Goal: Task Accomplishment & Management: Use online tool/utility

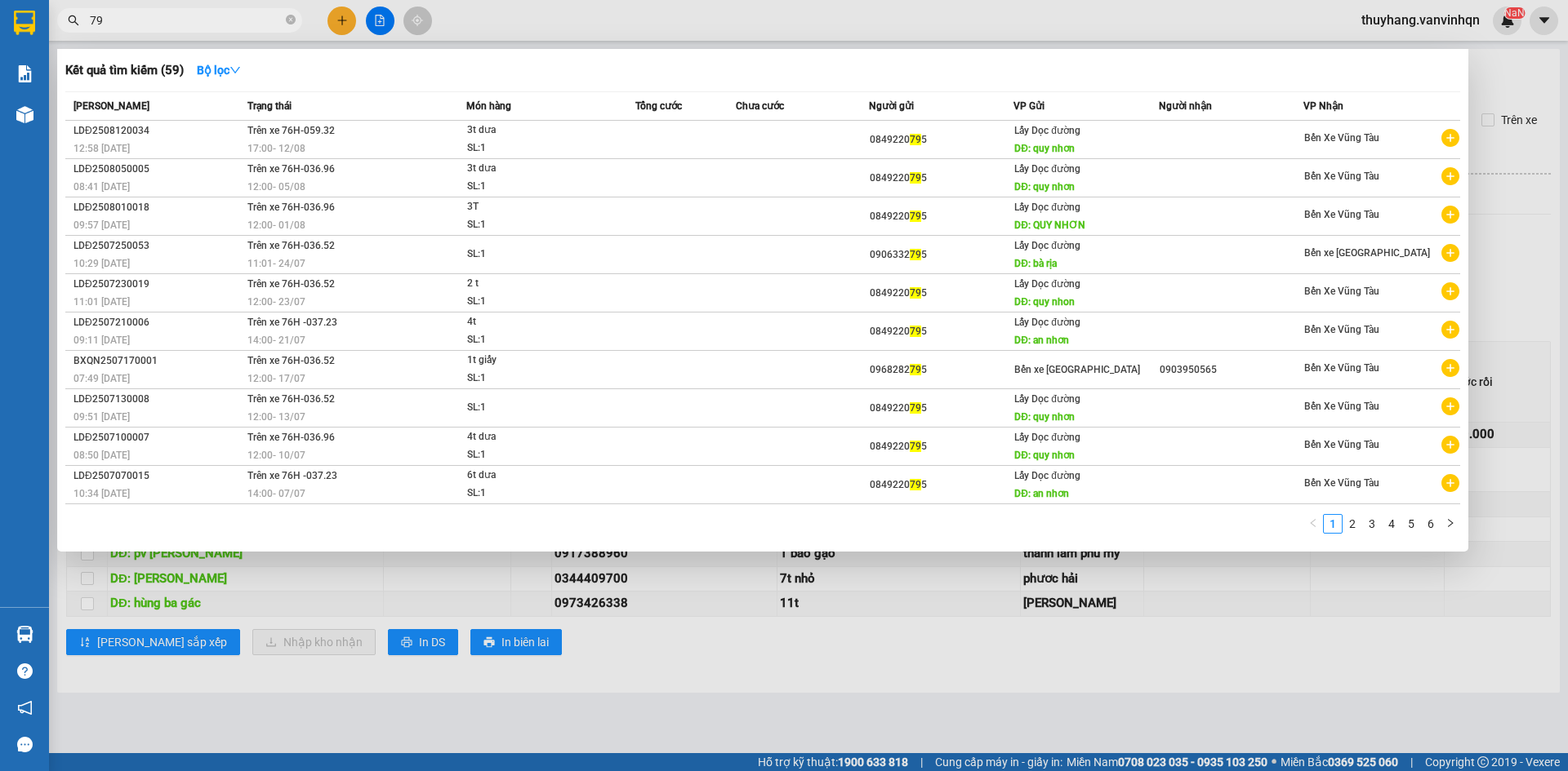
type input "7"
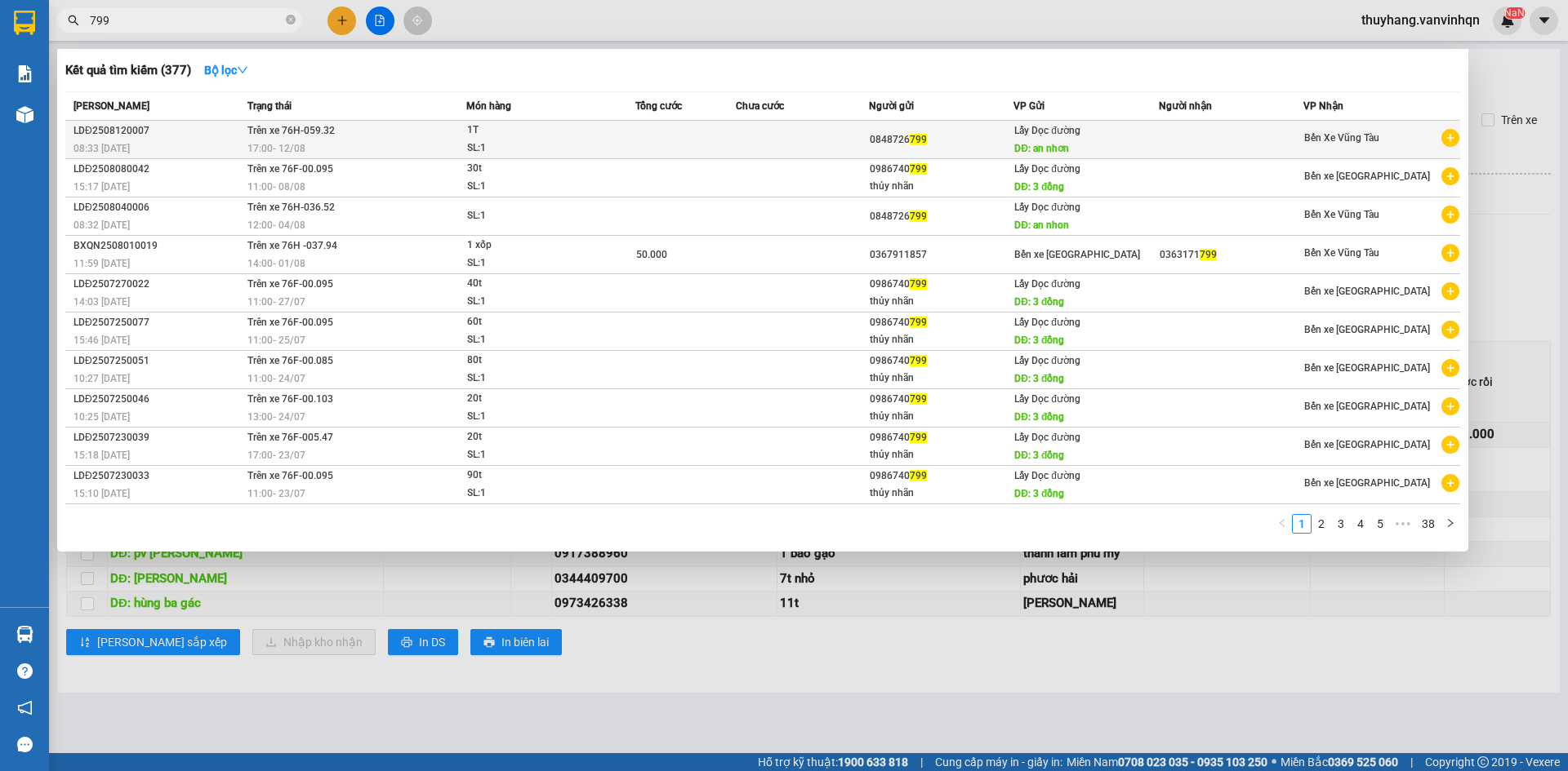
type input "799"
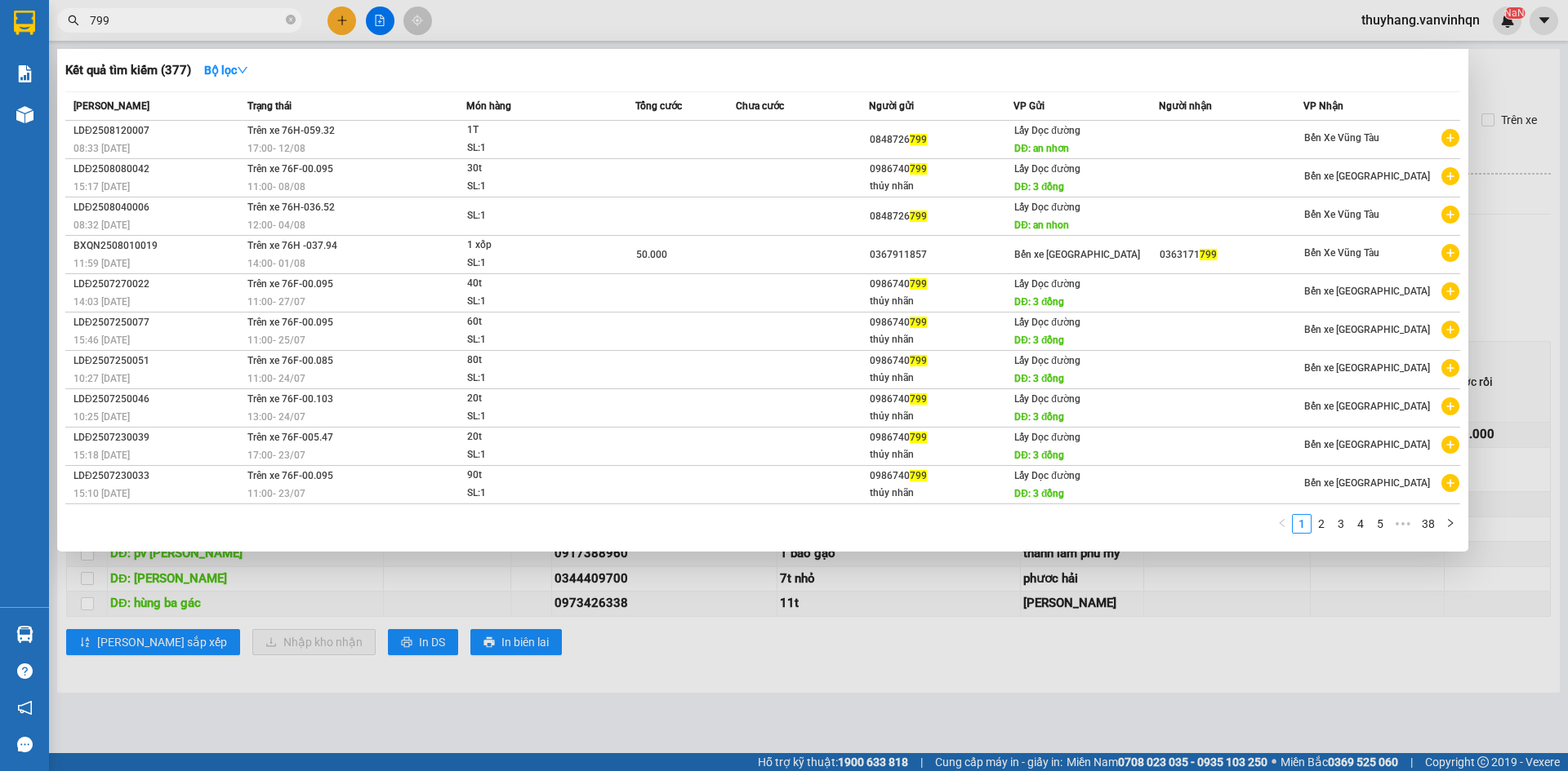
click at [442, 148] on div "17:00 [DATE]" at bounding box center [356, 148] width 218 height 18
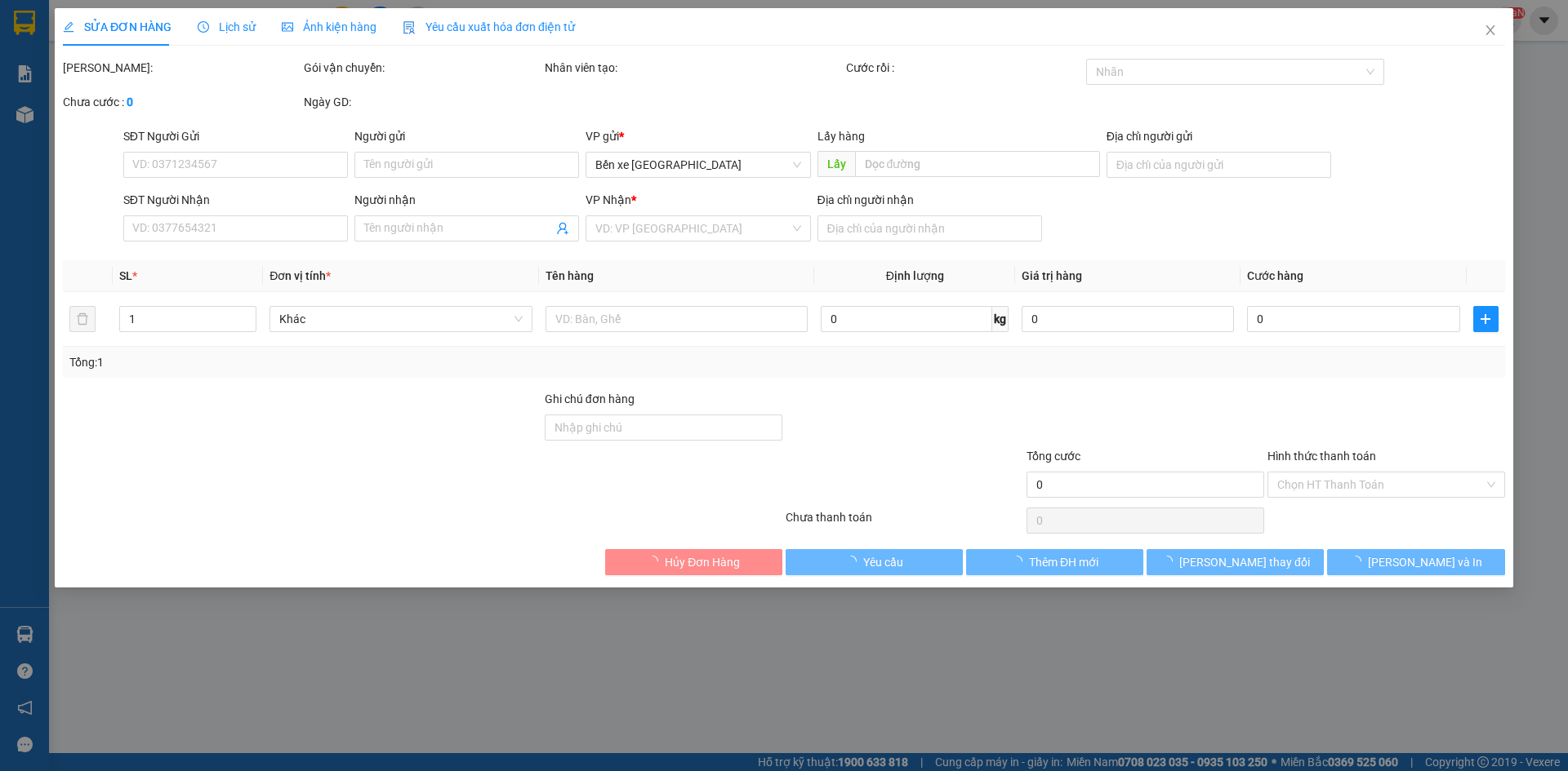
type input "0848726799"
type input "an nhơn"
type input "2 lục"
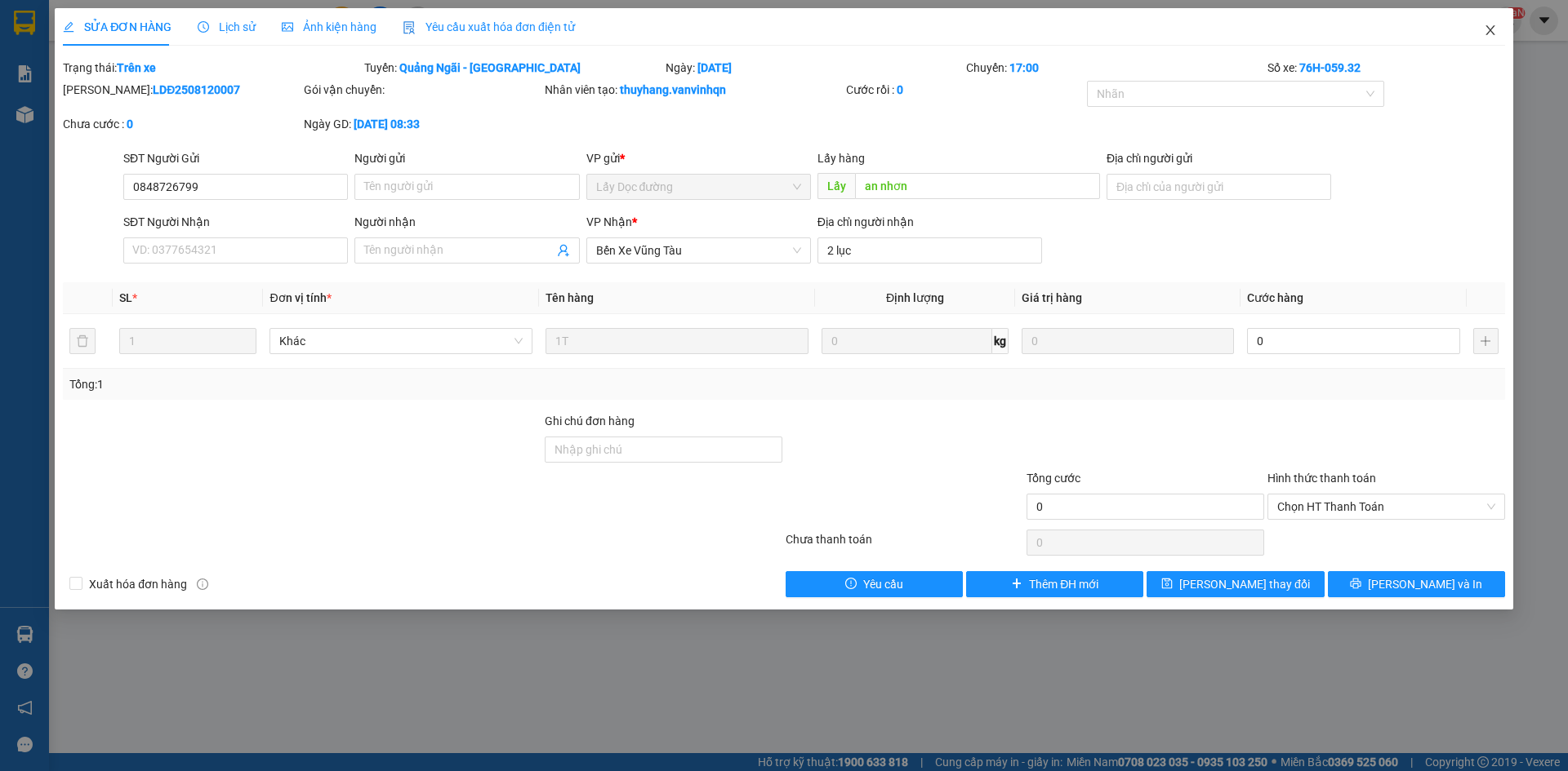
click at [1495, 25] on icon "close" at bounding box center [1489, 30] width 13 height 13
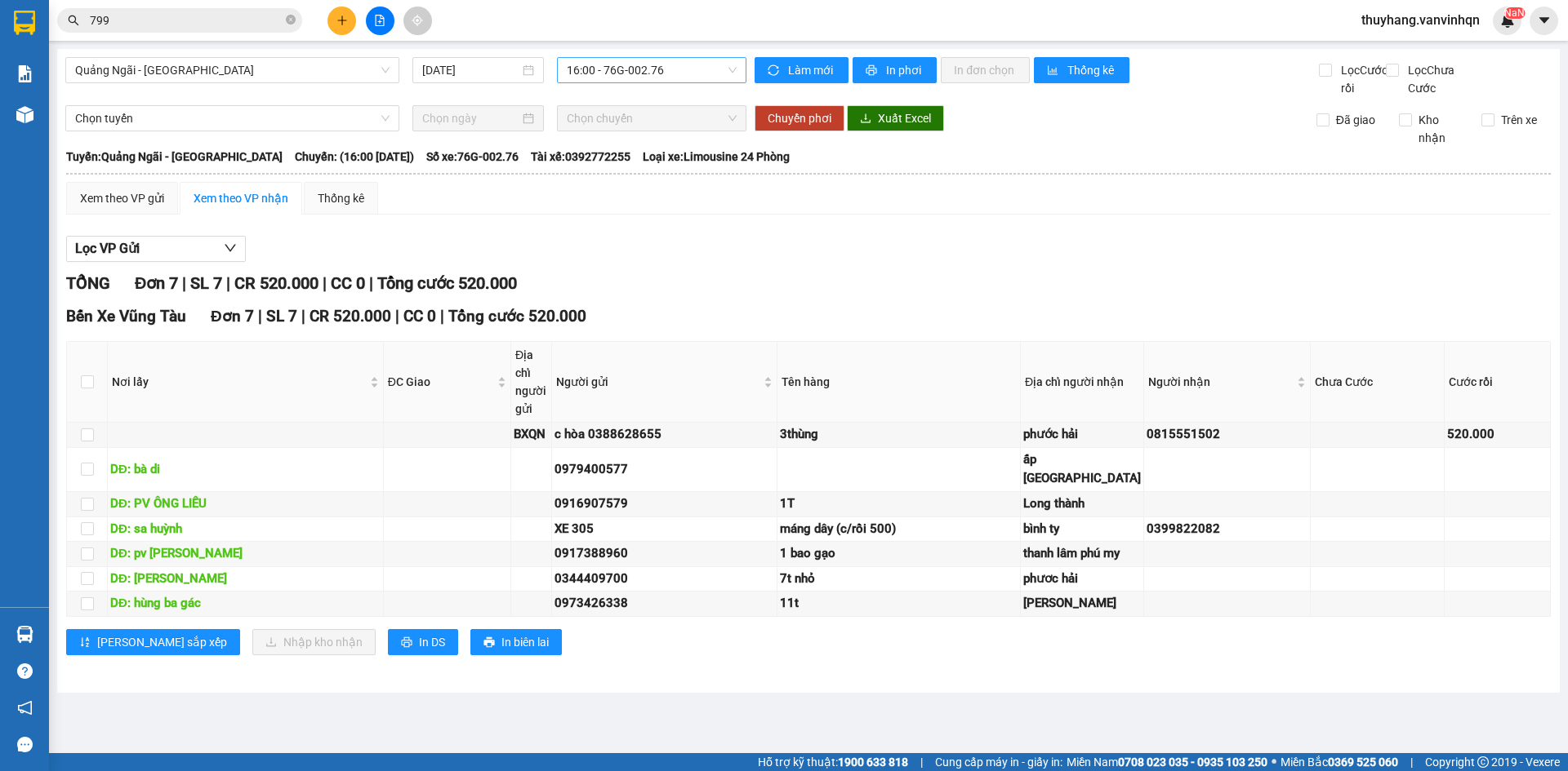
click at [641, 68] on span "16:00 - 76G-002.76" at bounding box center [652, 70] width 169 height 24
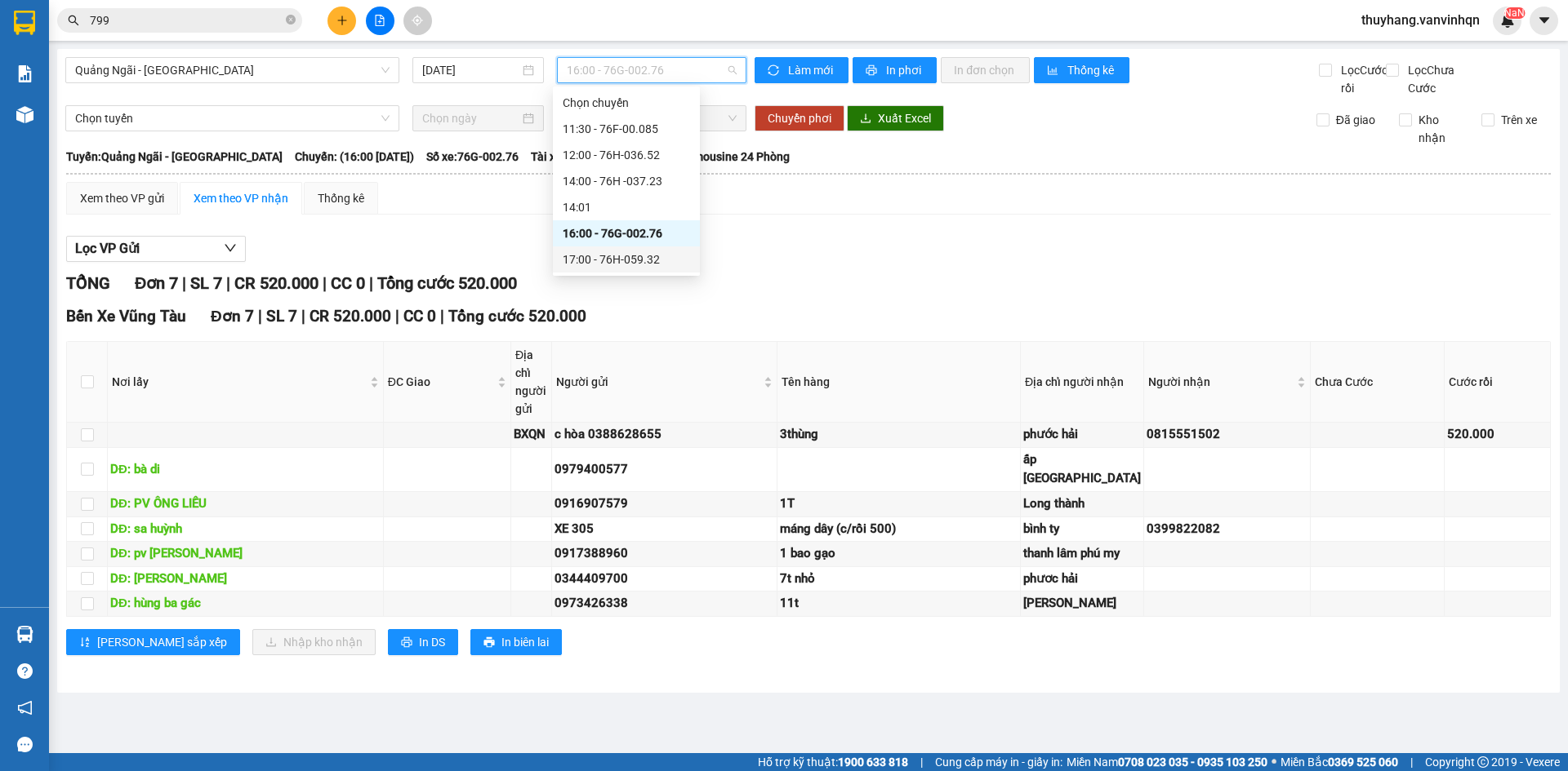
click at [666, 265] on div "17:00 - 76H-059.32" at bounding box center [626, 259] width 128 height 18
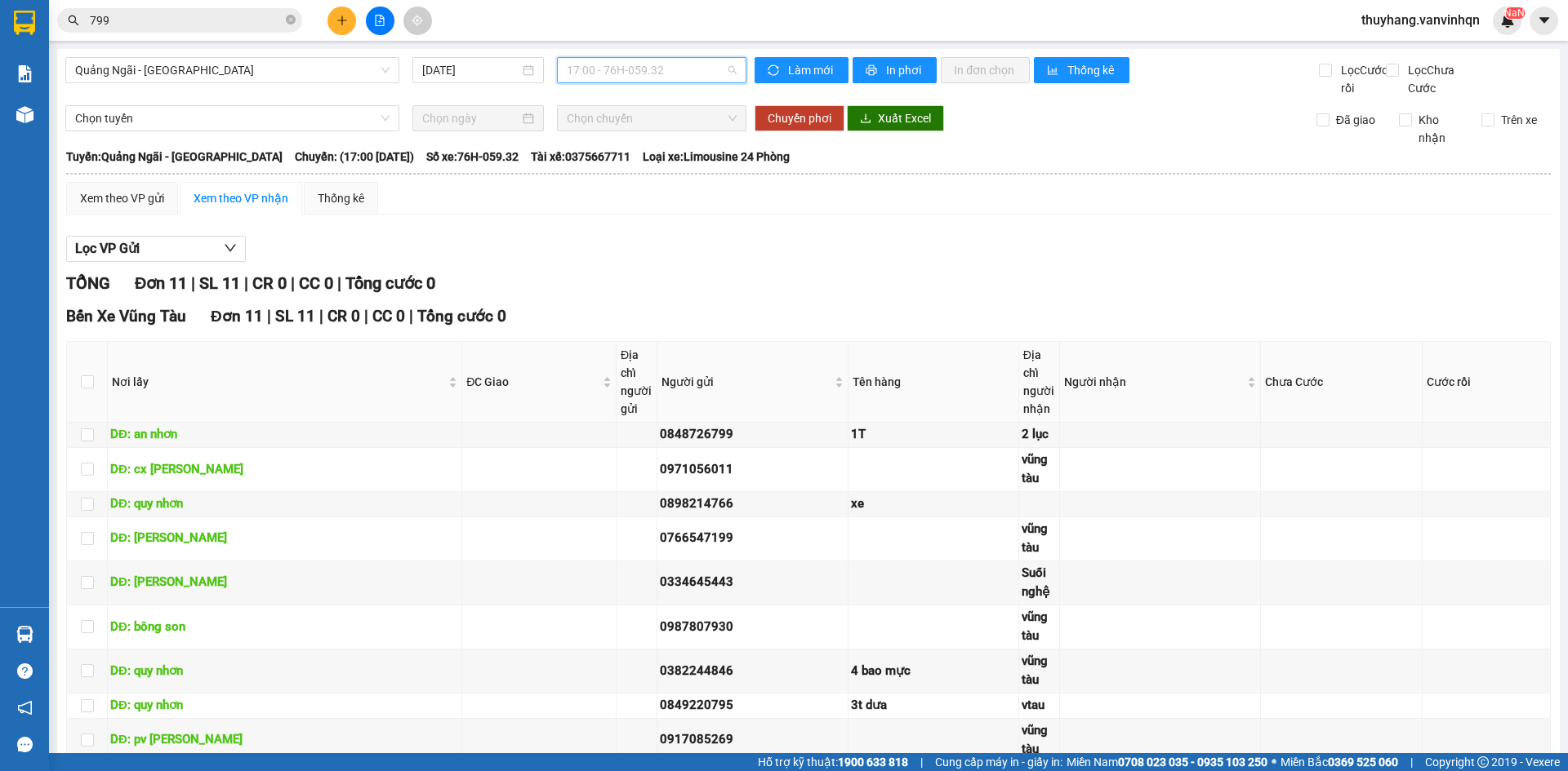
click at [652, 71] on span "17:00 - 76H-059.32" at bounding box center [652, 70] width 169 height 24
click at [664, 154] on div "12:00 - 76H-036.52" at bounding box center [626, 155] width 128 height 18
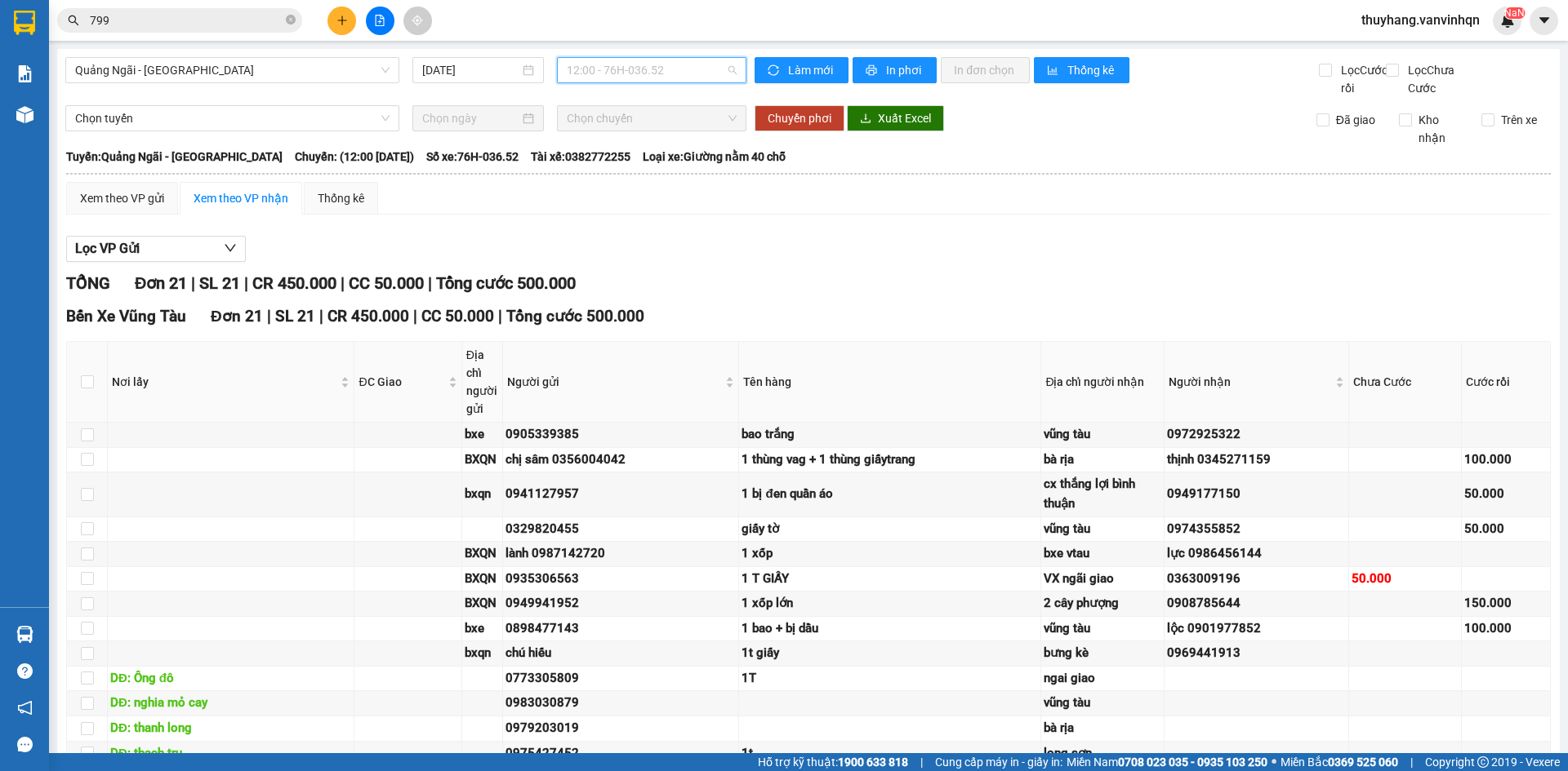
click at [651, 72] on span "12:00 - 76H-036.52" at bounding box center [652, 70] width 169 height 24
click at [677, 266] on div "17:00 - 76H-059.32" at bounding box center [626, 259] width 128 height 18
click at [649, 61] on span "17:00 - 76H-059.32" at bounding box center [652, 70] width 169 height 24
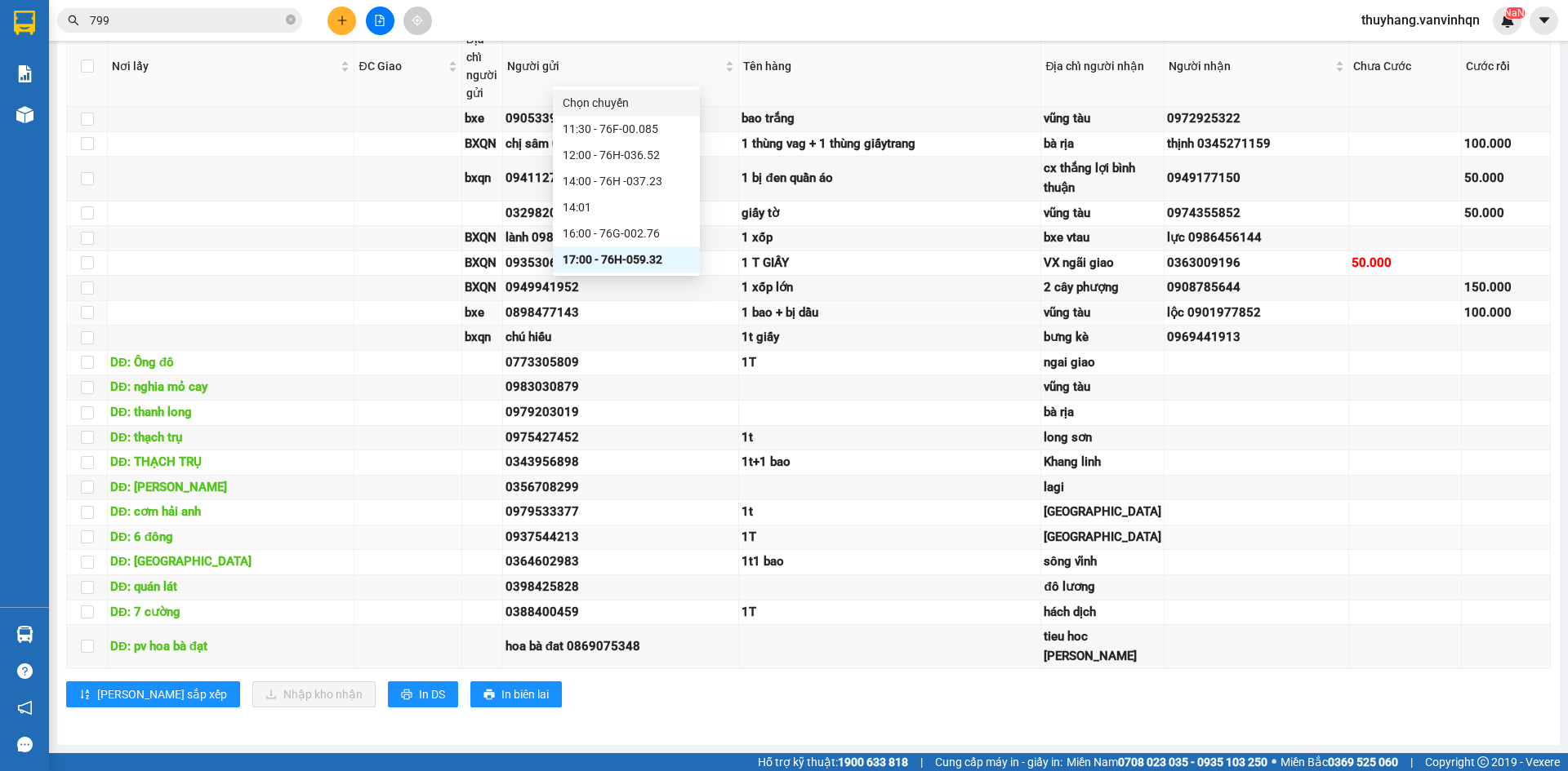
scroll to position [653, 0]
click at [217, 20] on input "799" at bounding box center [186, 20] width 193 height 18
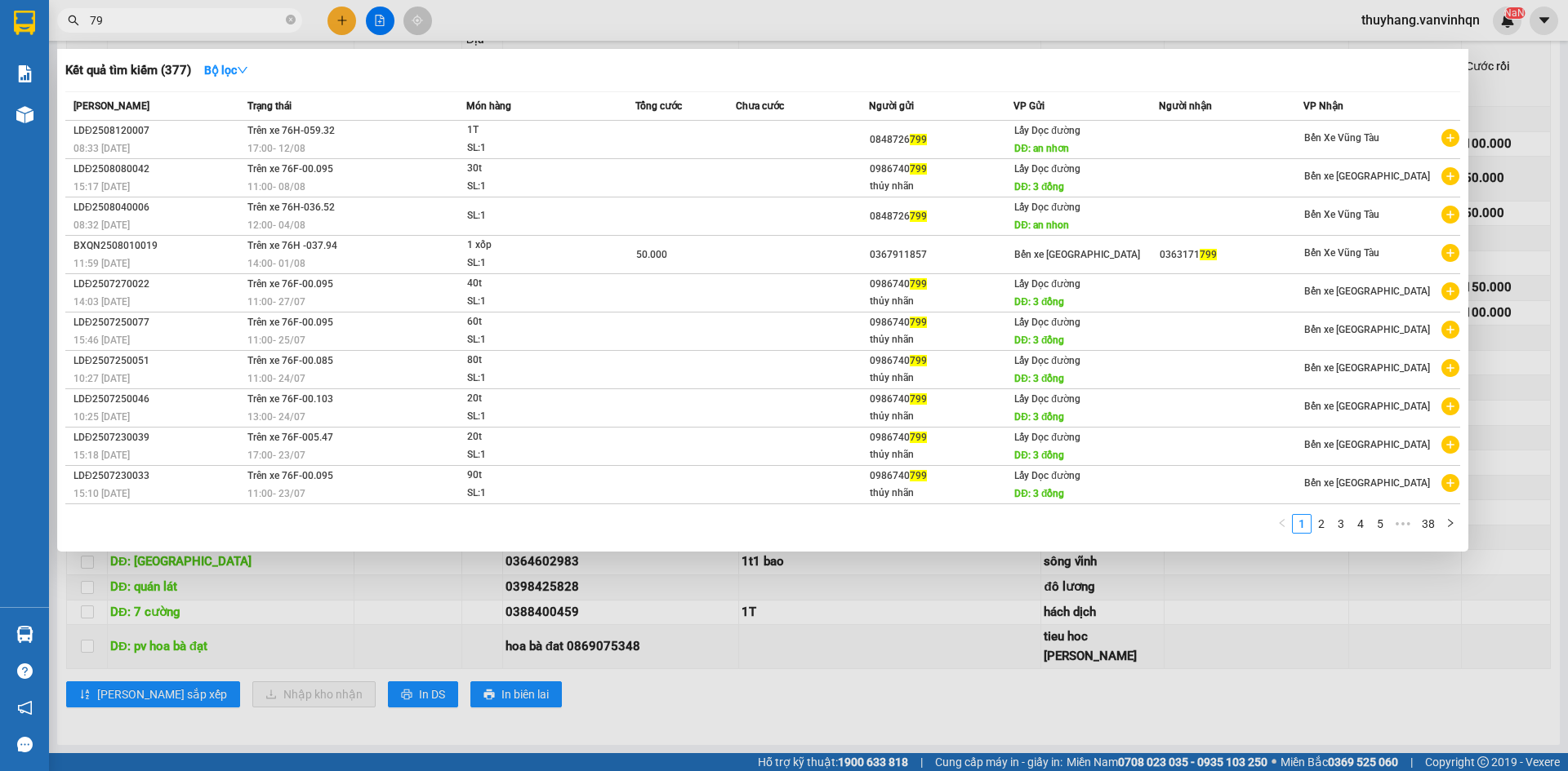
type input "7"
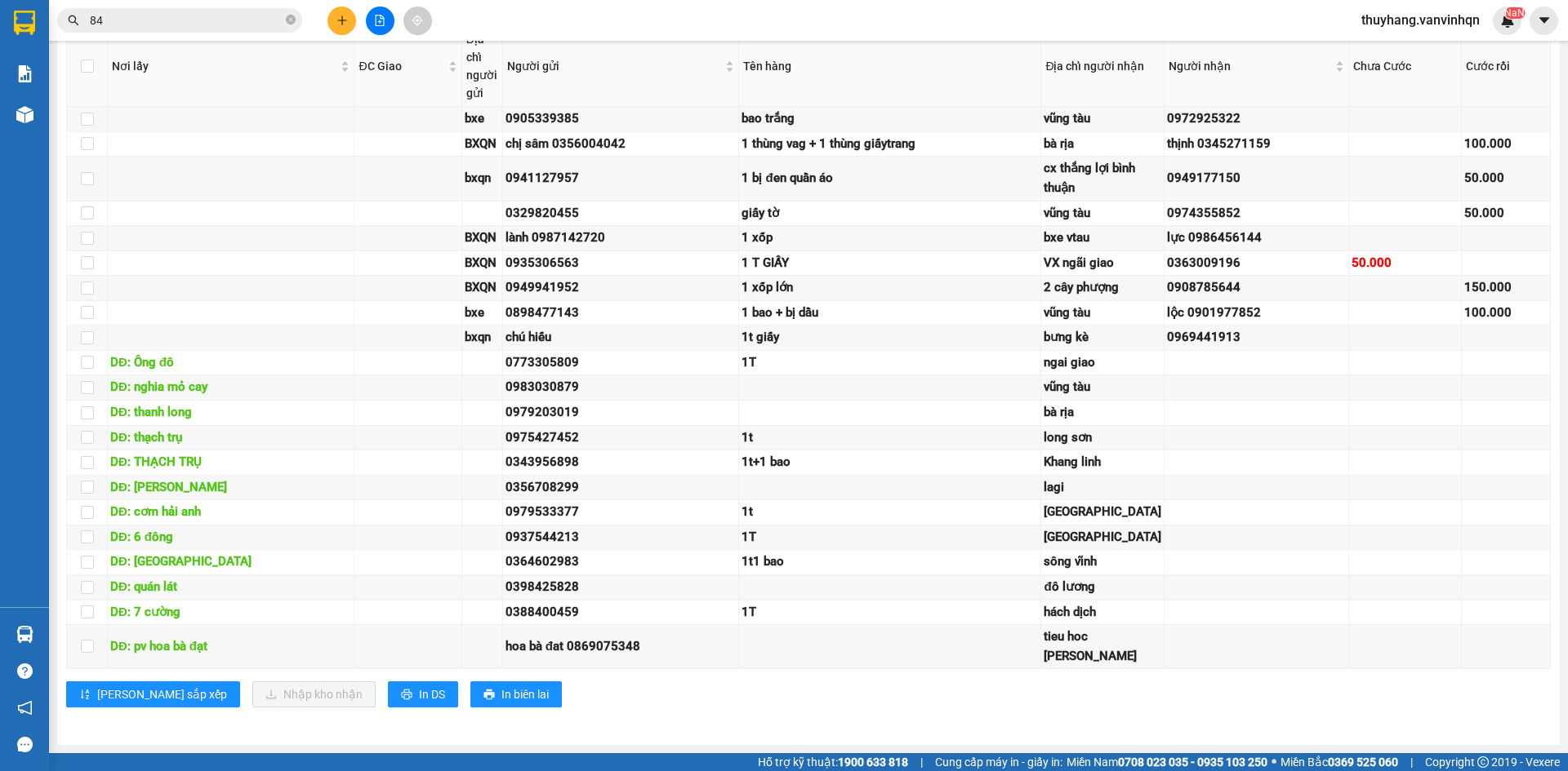
type input "846"
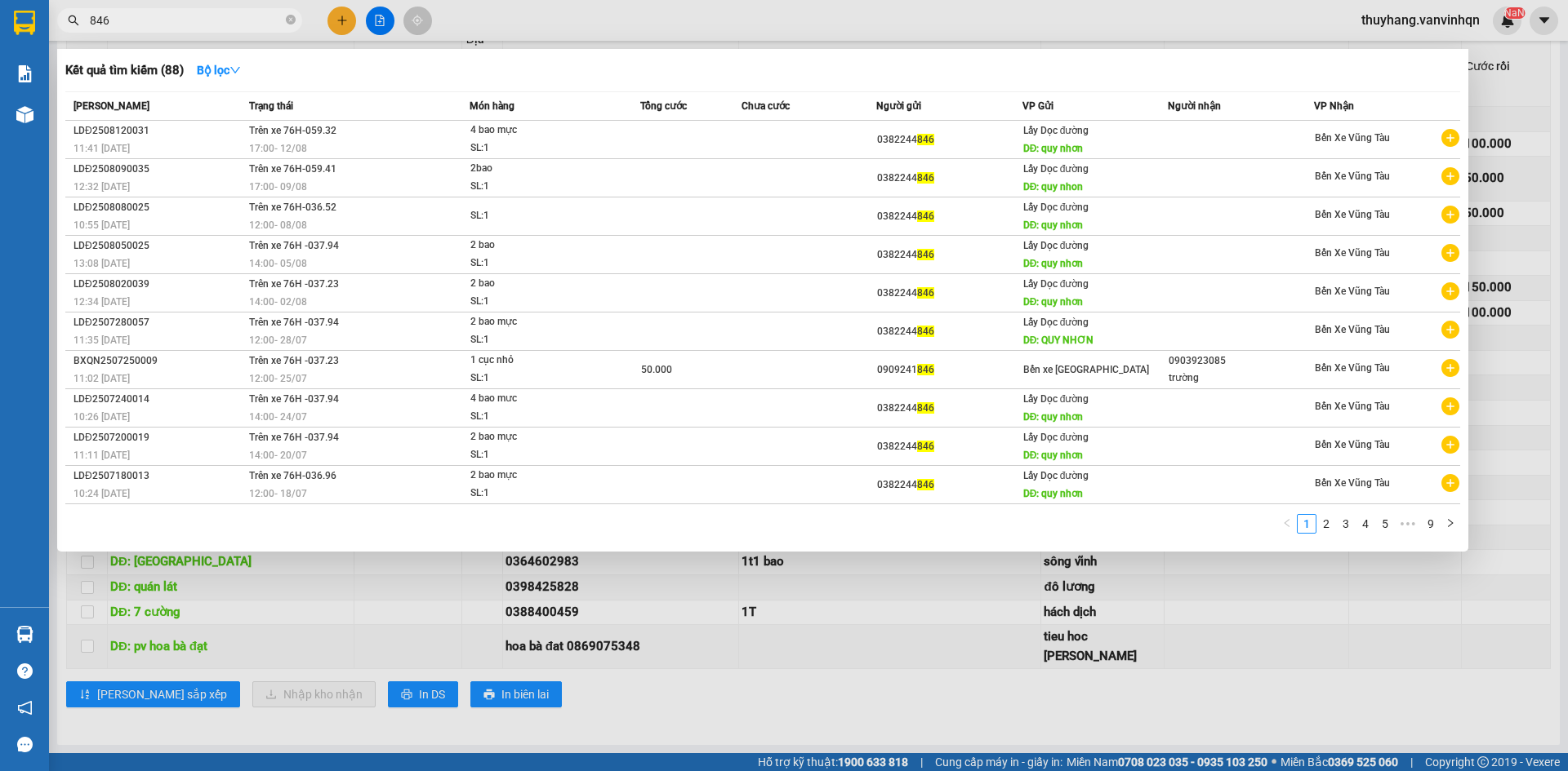
drag, startPoint x: 137, startPoint y: 18, endPoint x: 35, endPoint y: 19, distance: 102.0
click at [35, 19] on section "Kết quả tìm kiếm ( 88 ) Bộ lọc Mã ĐH Trạng thái Món hàng Tổng cước Chưa cước Ng…" at bounding box center [784, 385] width 1568 height 771
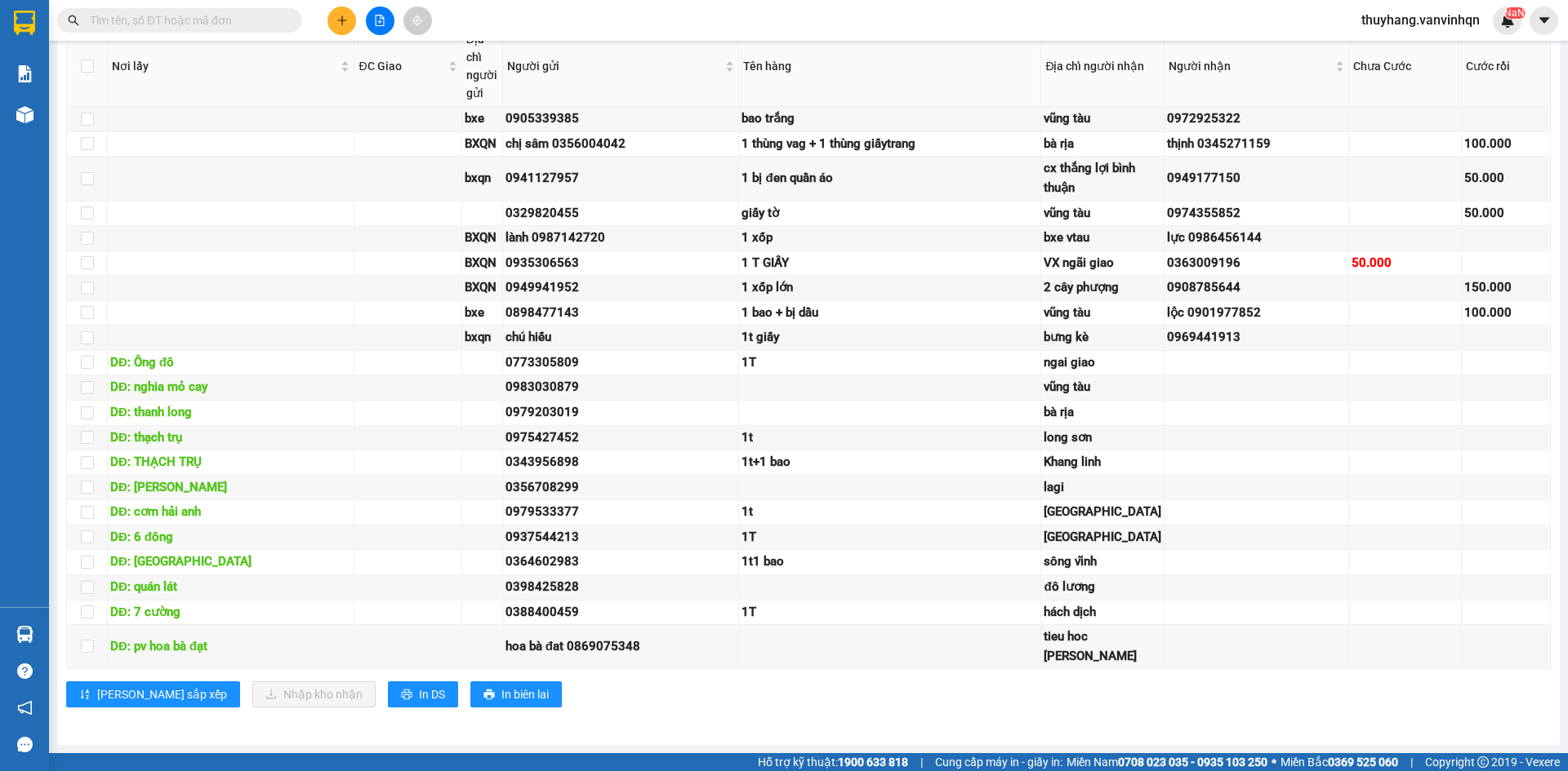
click at [844, 719] on div "Bến Xe Vũng Tàu Đơn 21 | SL 21 | CR 450.000 | CC 50.000 | Tổng cước 500.000 Nơi…" at bounding box center [808, 355] width 1484 height 732
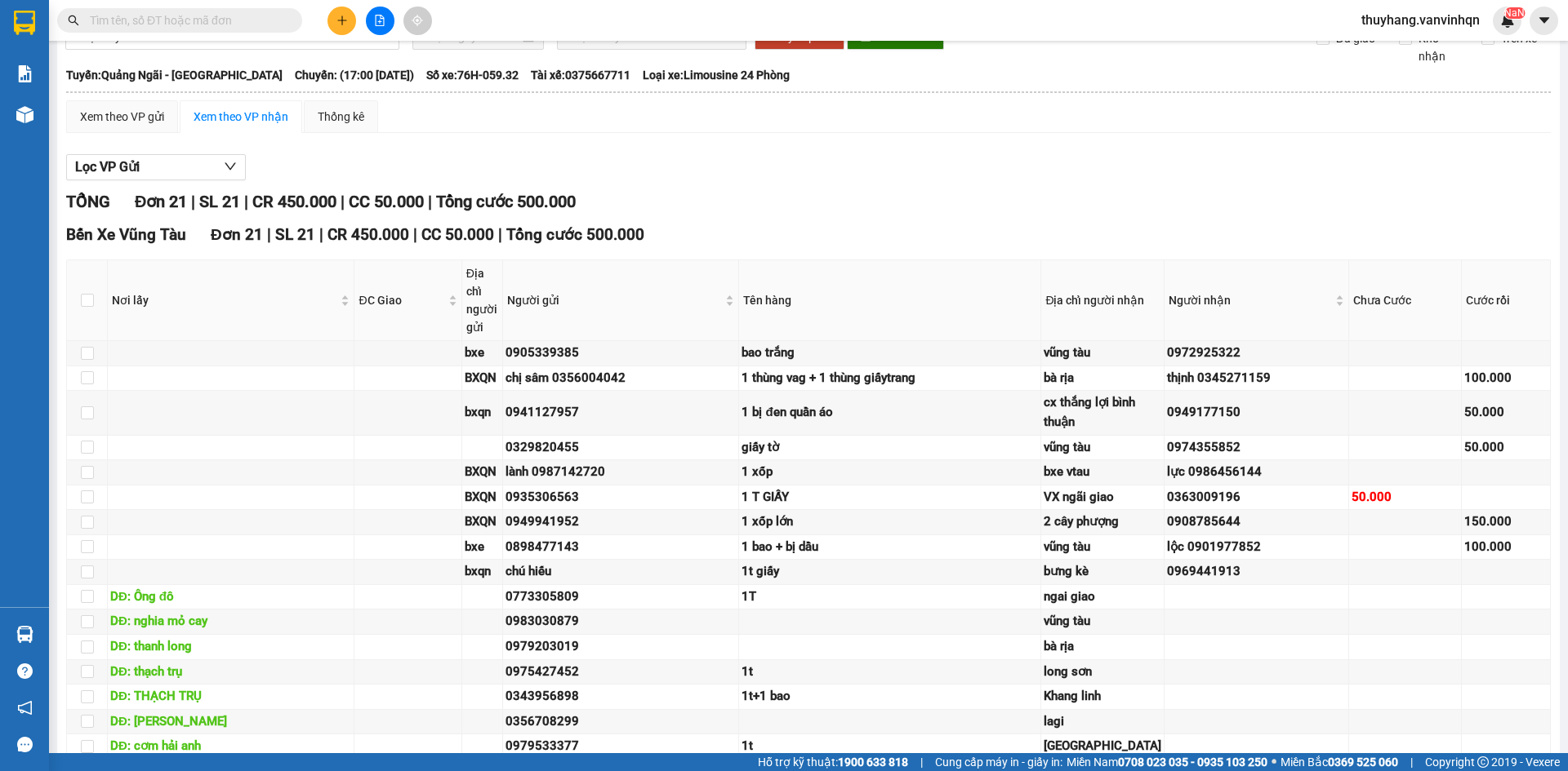
scroll to position [0, 0]
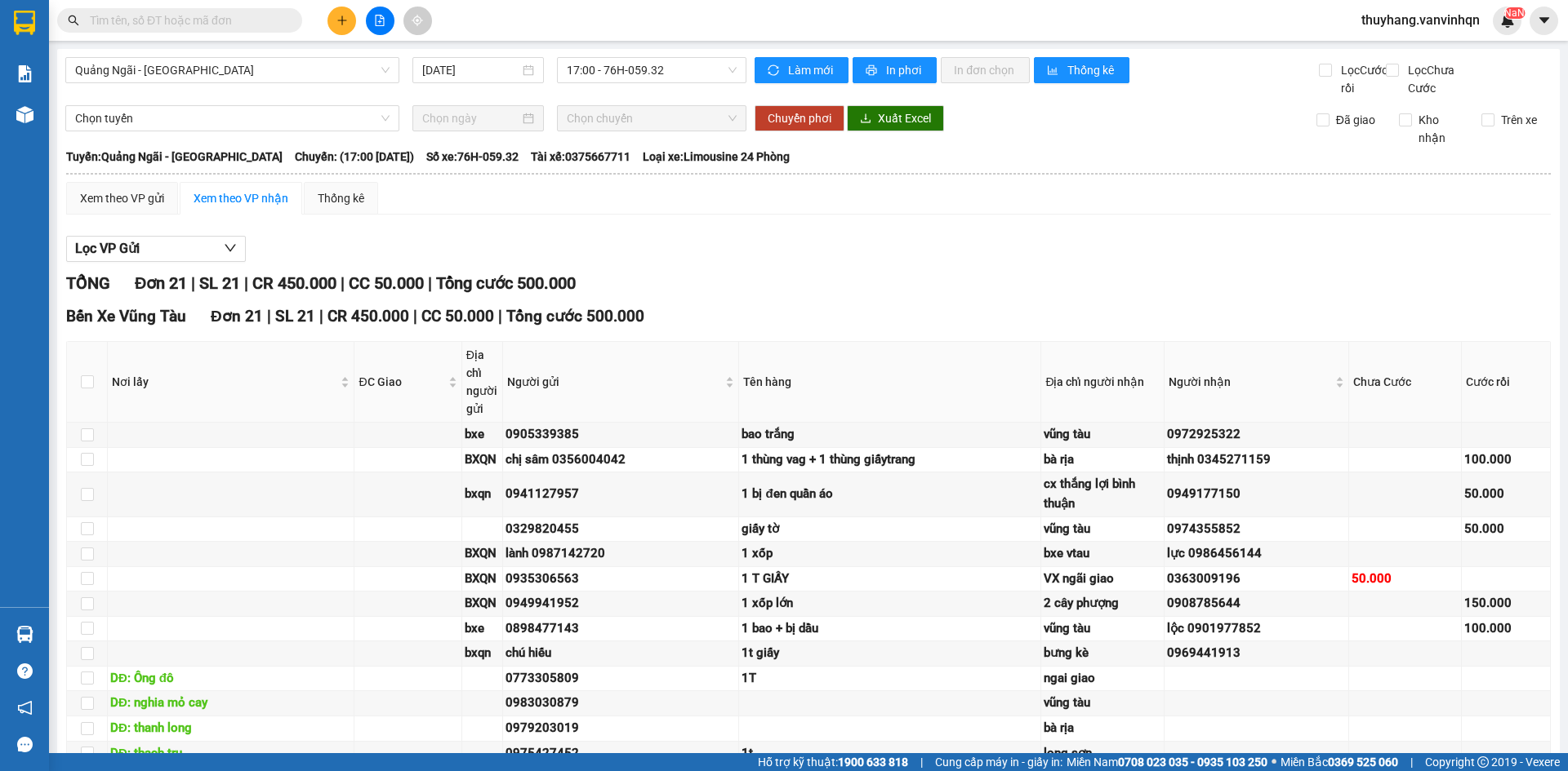
click at [815, 241] on div "Xem theo VP gửi Xem theo VP nhận Thống kê Lọc VP Gửi TỔNG Đơn 21 | SL 21 | CR …" at bounding box center [808, 612] width 1484 height 862
click at [813, 241] on div "Xem theo VP gửi Xem theo VP nhận Thống kê Lọc VP Gửi TỔNG Đơn 21 | SL 21 | CR …" at bounding box center [808, 612] width 1484 height 862
